Goal: Task Accomplishment & Management: Manage account settings

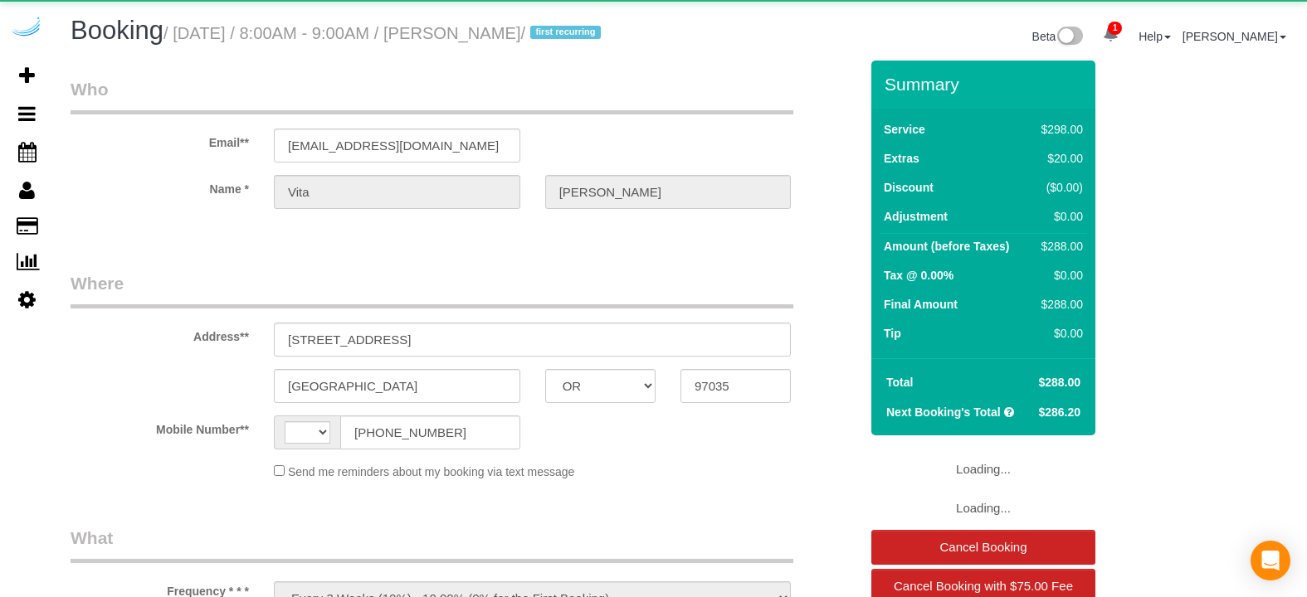
select select "OR"
select select "string:fspay-697a2dab-71cf-4856-a068-05ef7c824974"
select select "5"
select select "number:9"
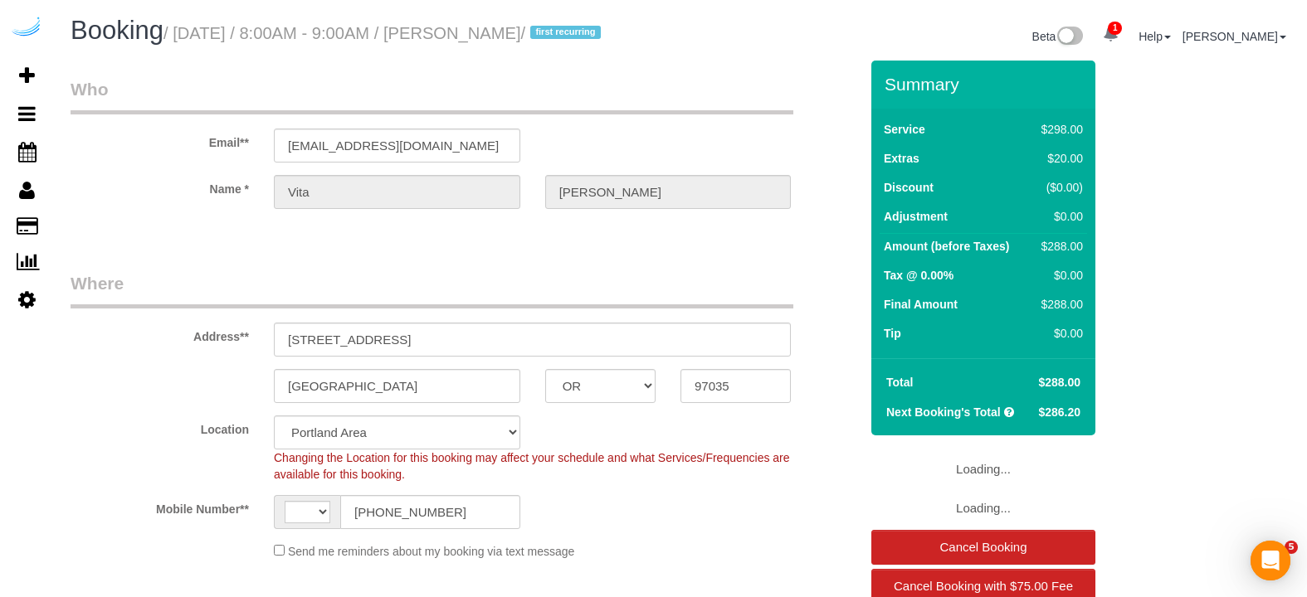
select select "object:858"
select select "string:[GEOGRAPHIC_DATA]"
select select "spot1"
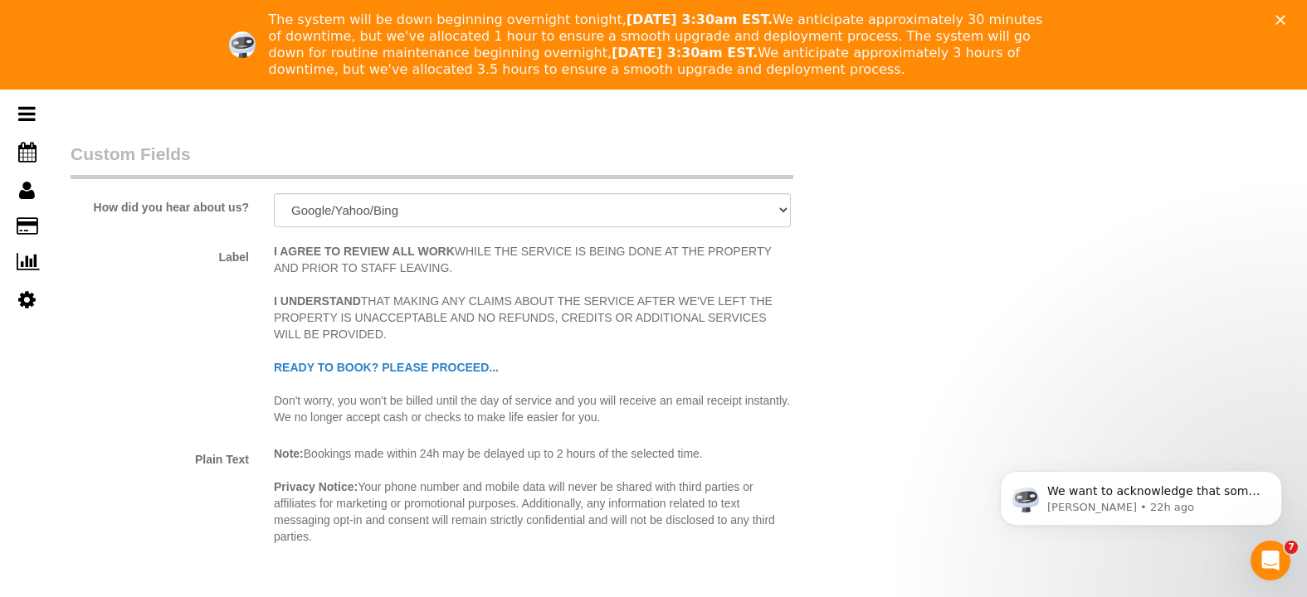
scroll to position [2773, 0]
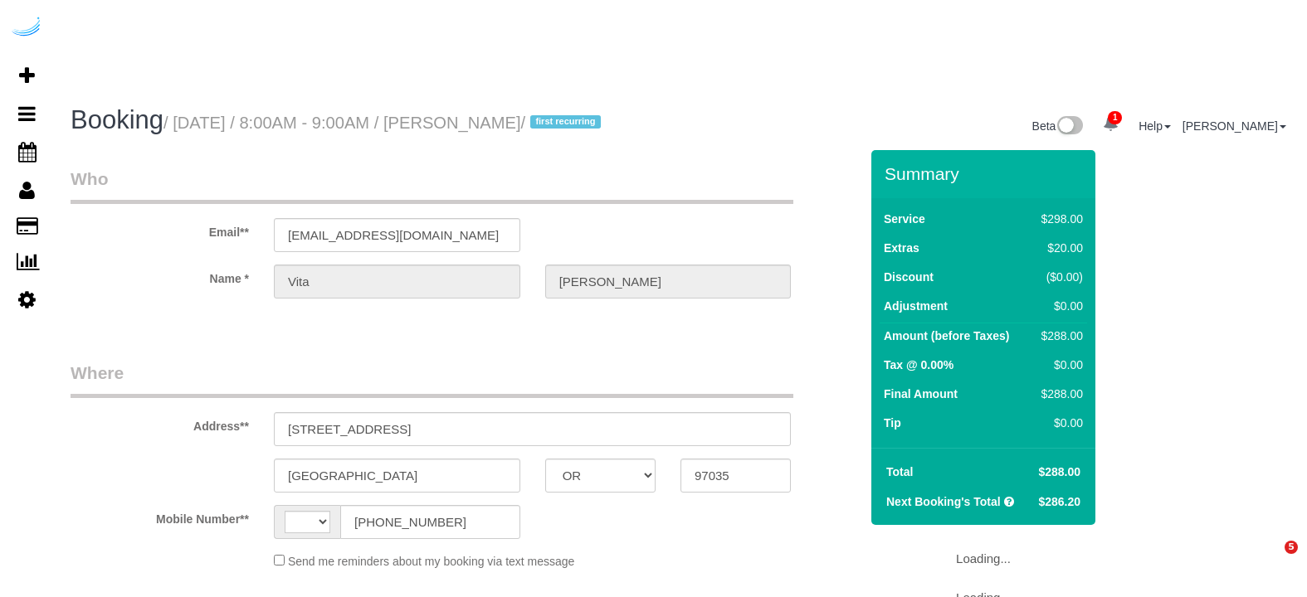
select select "OR"
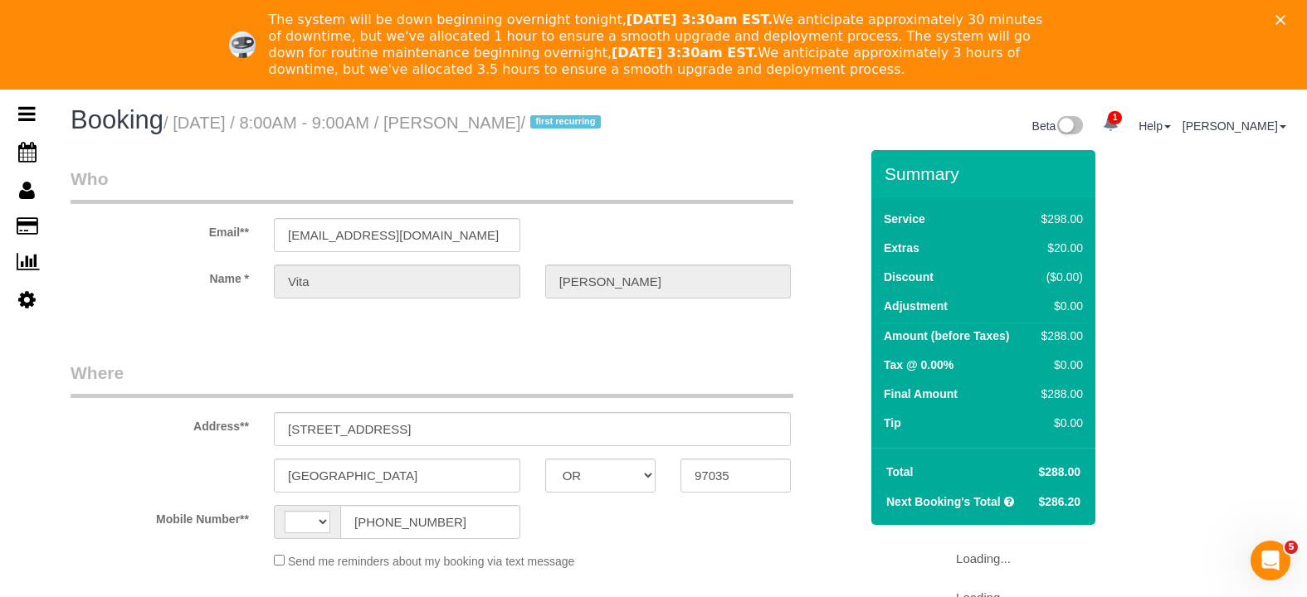
select select "string:[GEOGRAPHIC_DATA]"
select select "object:644"
select select "string:fspay-697a2dab-71cf-4856-a068-05ef7c824974"
select select "number:9"
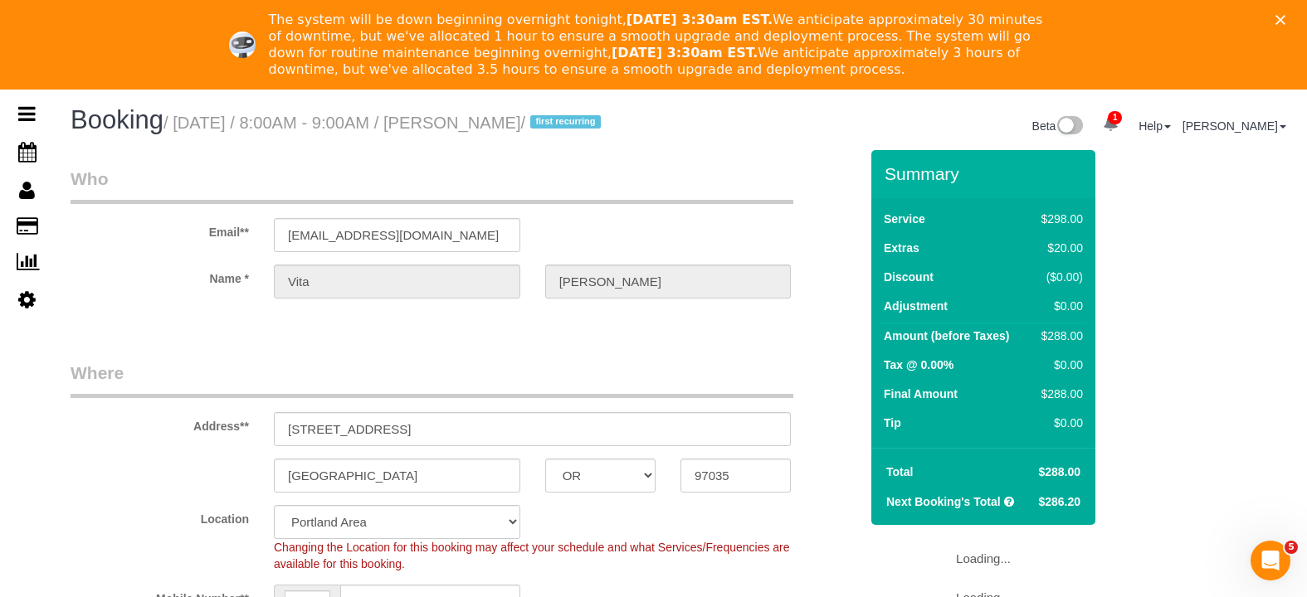
select select "object:861"
select select "5"
select select "spot1"
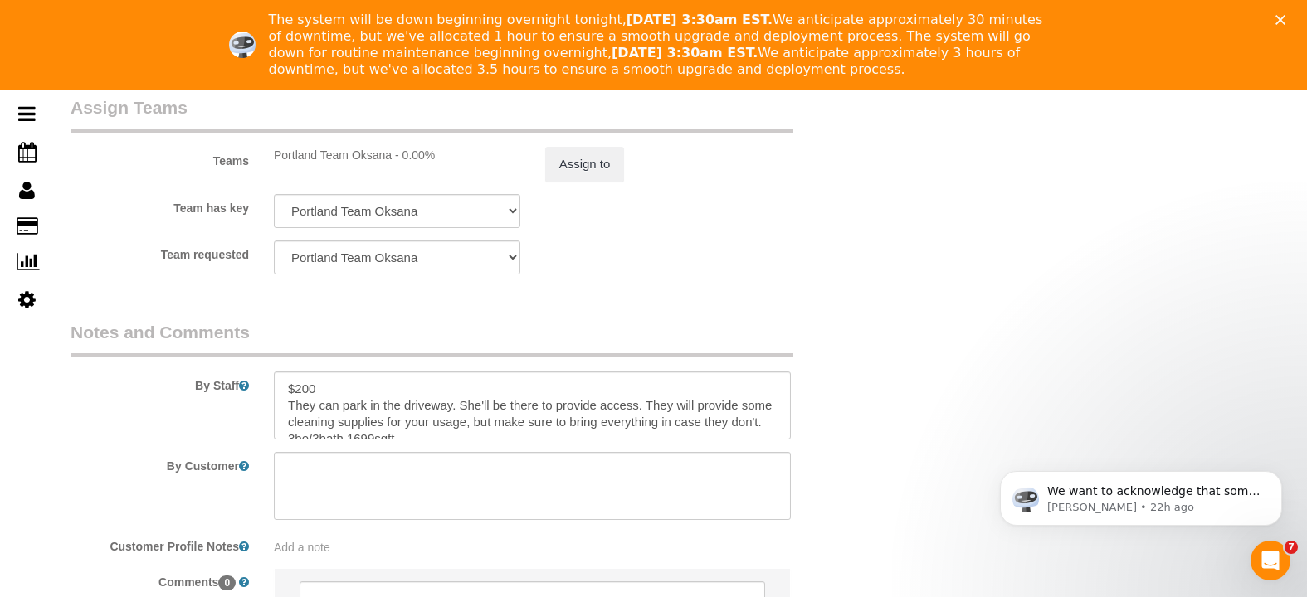
scroll to position [2927, 0]
click at [659, 401] on textarea at bounding box center [532, 402] width 517 height 68
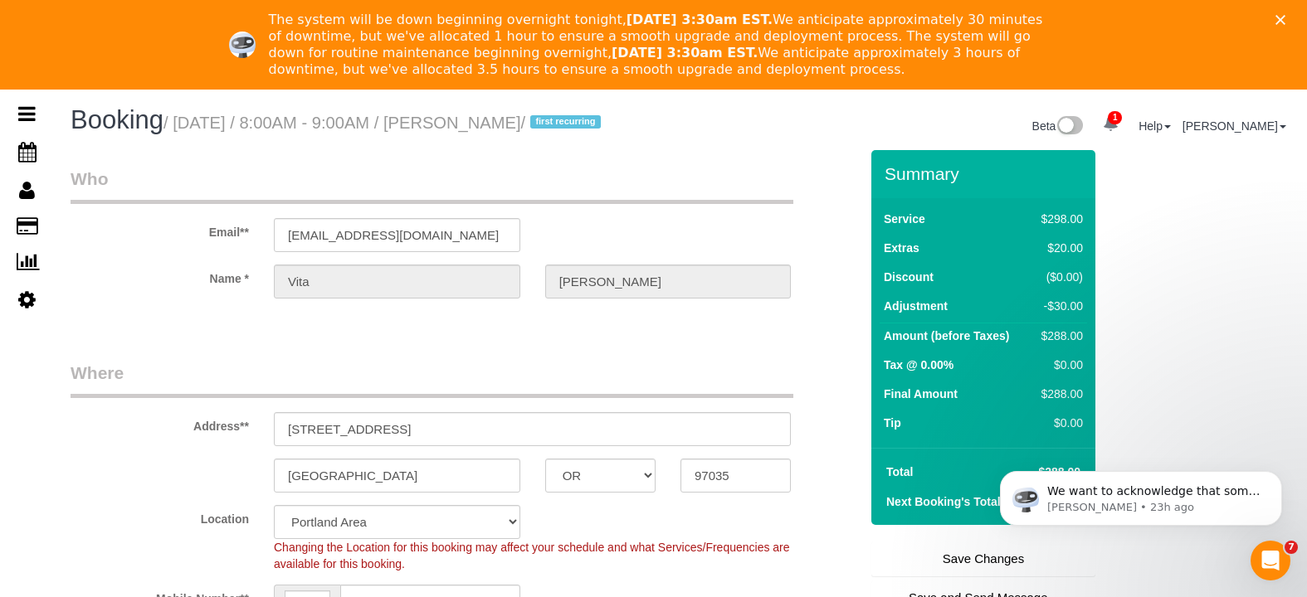
scroll to position [33, 0]
